Goal: Information Seeking & Learning: Find specific fact

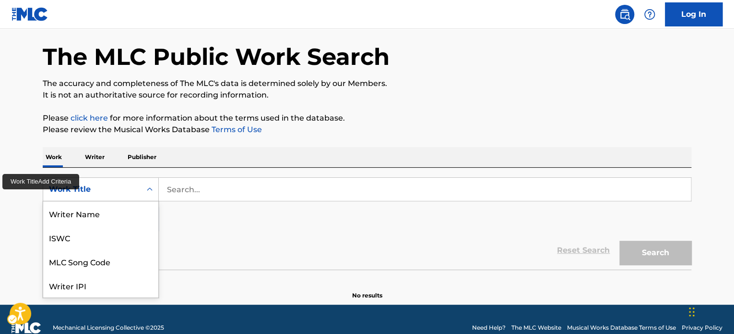
click at [153, 201] on div "8 results available. Use Up and Down to choose options, press Enter to select t…" at bounding box center [101, 189] width 116 height 24
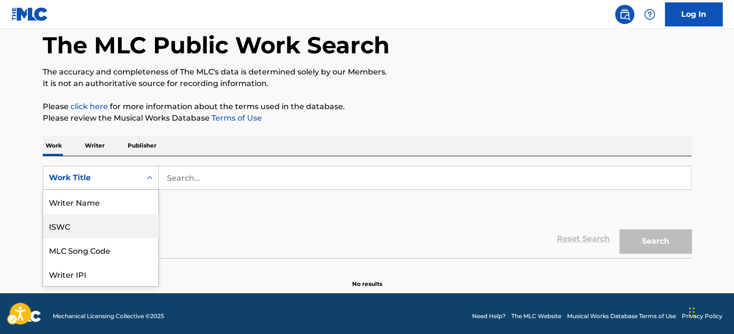
click at [108, 231] on div "ISWC" at bounding box center [100, 226] width 115 height 24
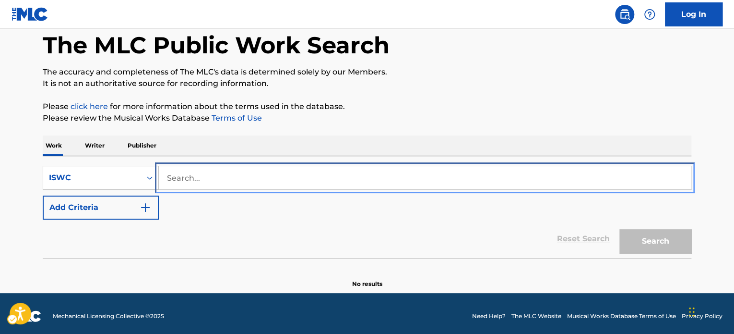
click at [213, 185] on input "Search..." at bounding box center [425, 177] width 532 height 23
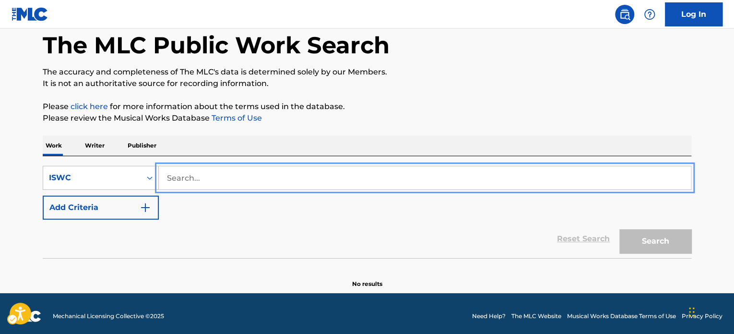
paste input "T9140400971"
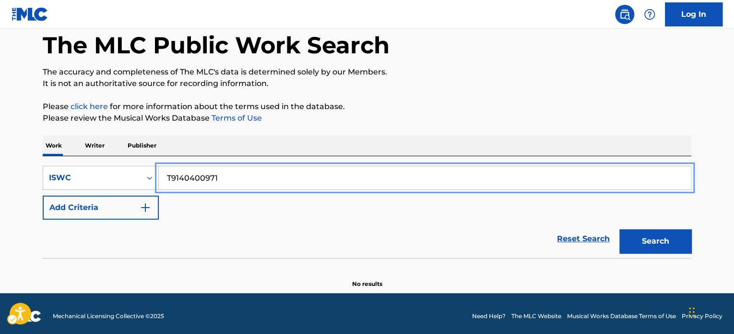
type input "T9140400971"
click at [535, 113] on p "Please review the Musical Works Database Terms of Use | New Window" at bounding box center [367, 118] width 649 height 12
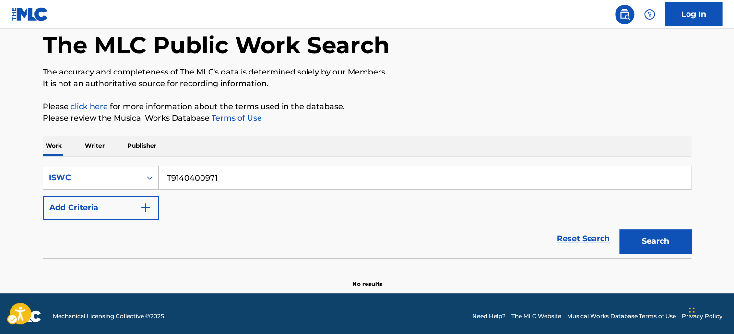
click at [680, 228] on div "Search" at bounding box center [653, 238] width 77 height 38
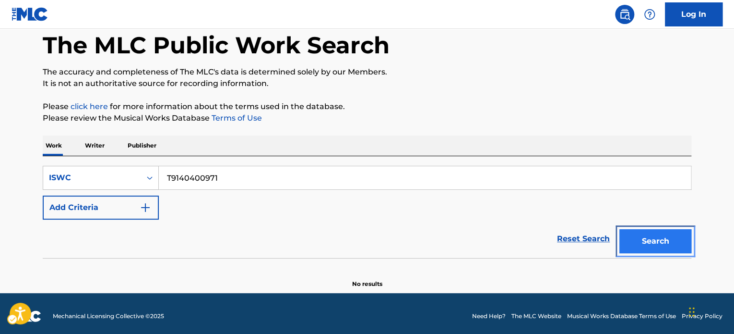
click at [677, 236] on button "Search" at bounding box center [656, 241] width 72 height 24
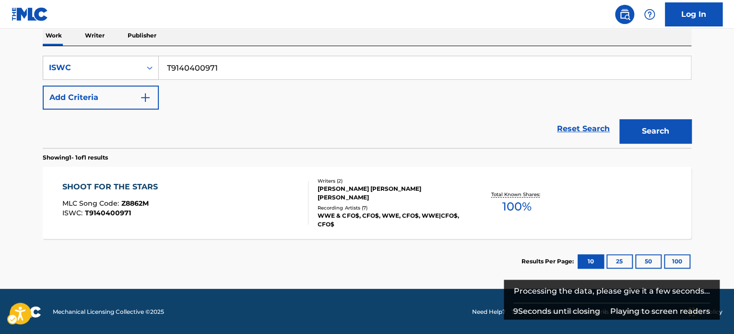
scroll to position [158, 0]
